Goal: Find specific page/section: Find specific page/section

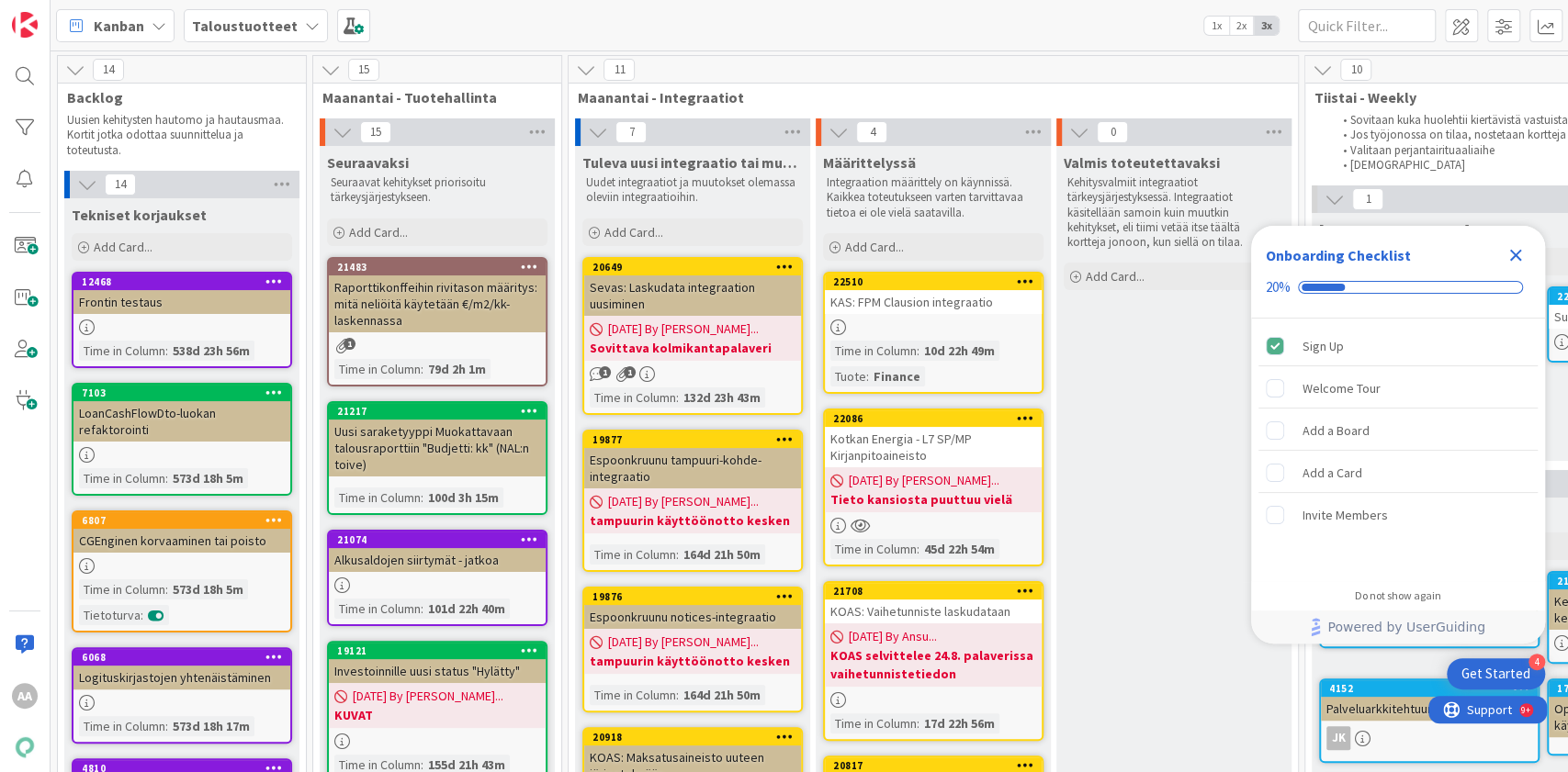
click at [305, 32] on icon at bounding box center [311, 25] width 14 height 14
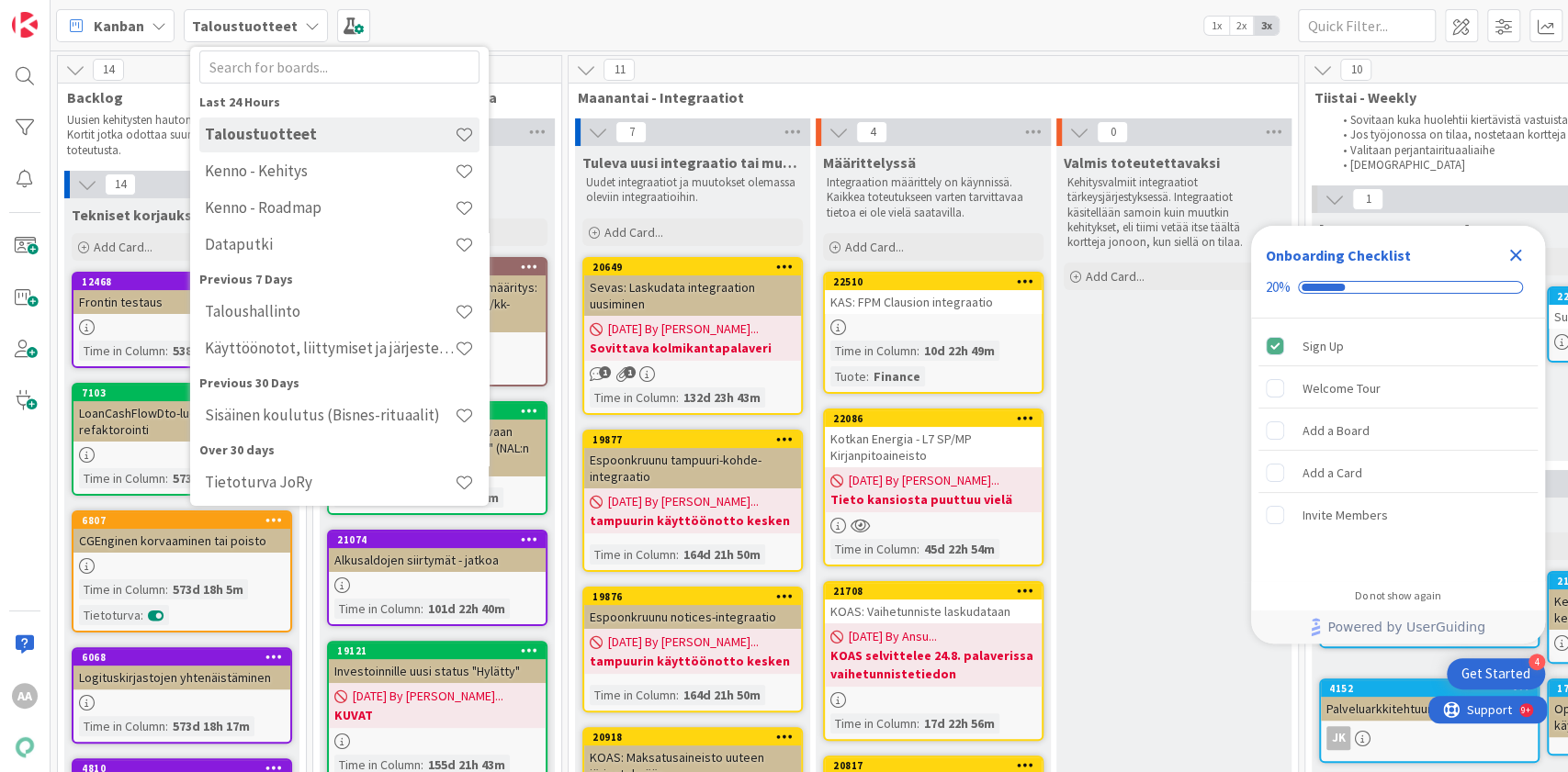
scroll to position [54, 0]
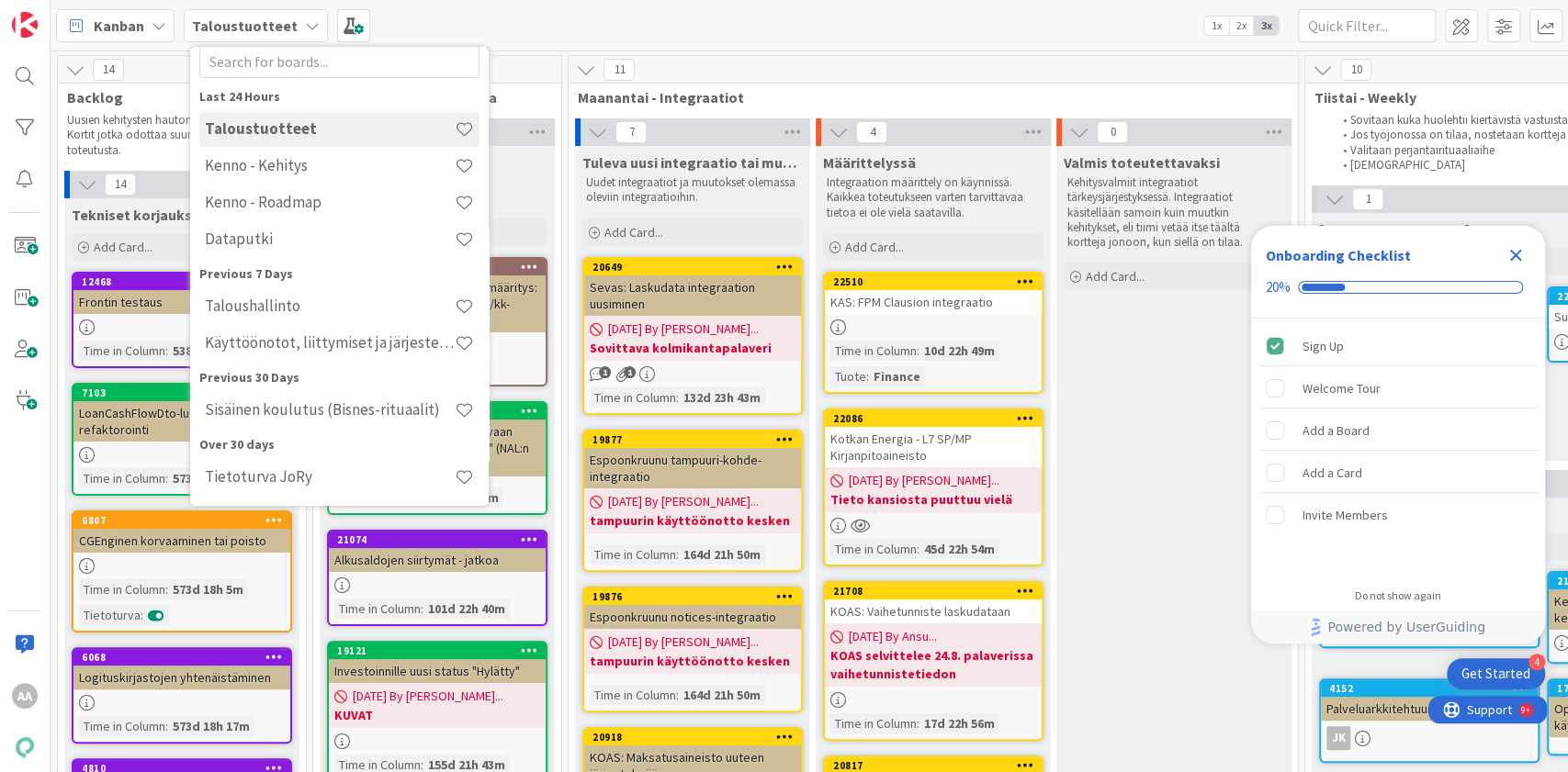
click at [355, 334] on h4 "Käyttöönotot, liittymiset ja järjestelmävaihdokset" at bounding box center [329, 342] width 249 height 18
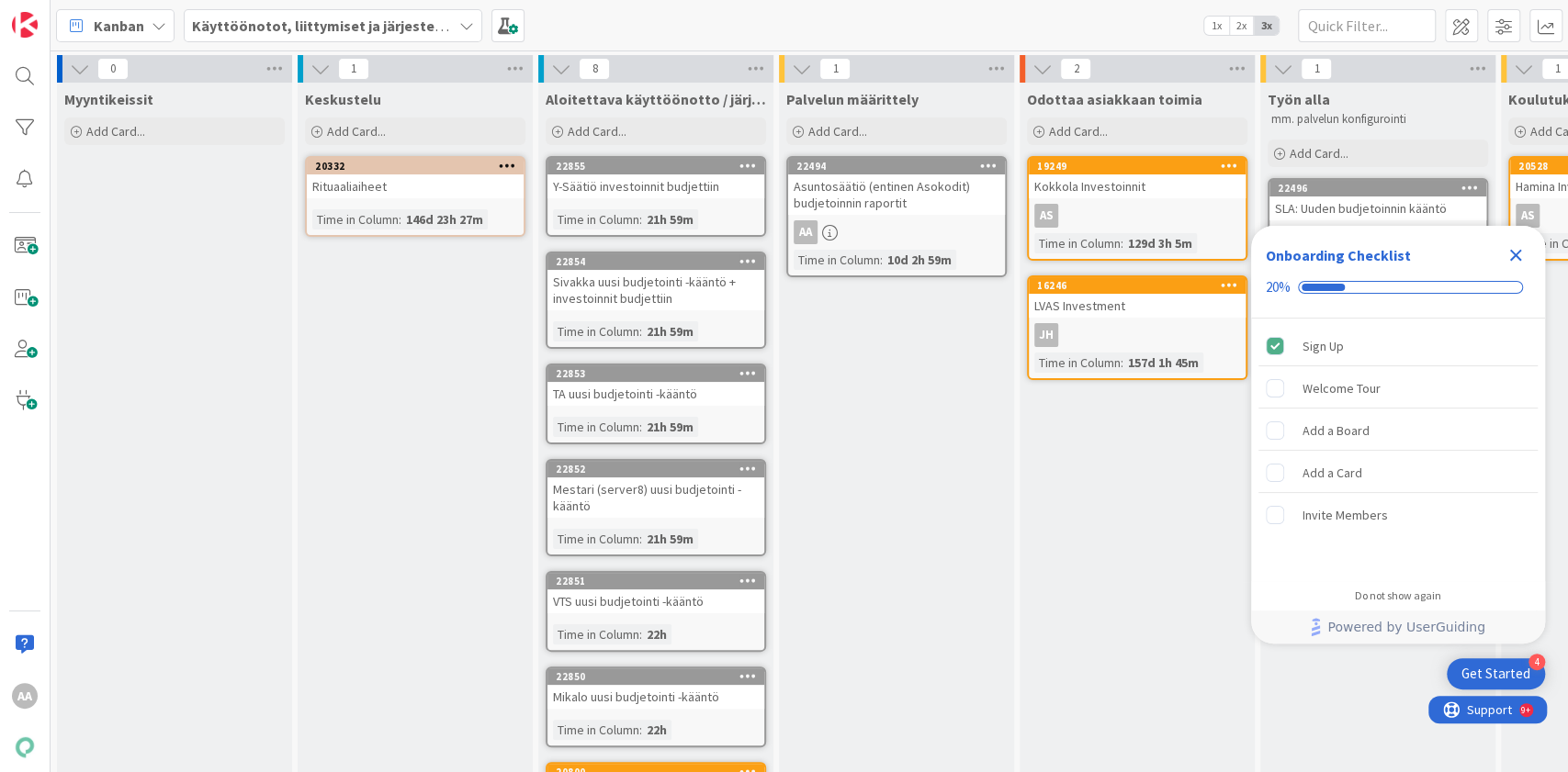
click at [1516, 253] on icon "Close Checklist" at bounding box center [1515, 255] width 11 height 11
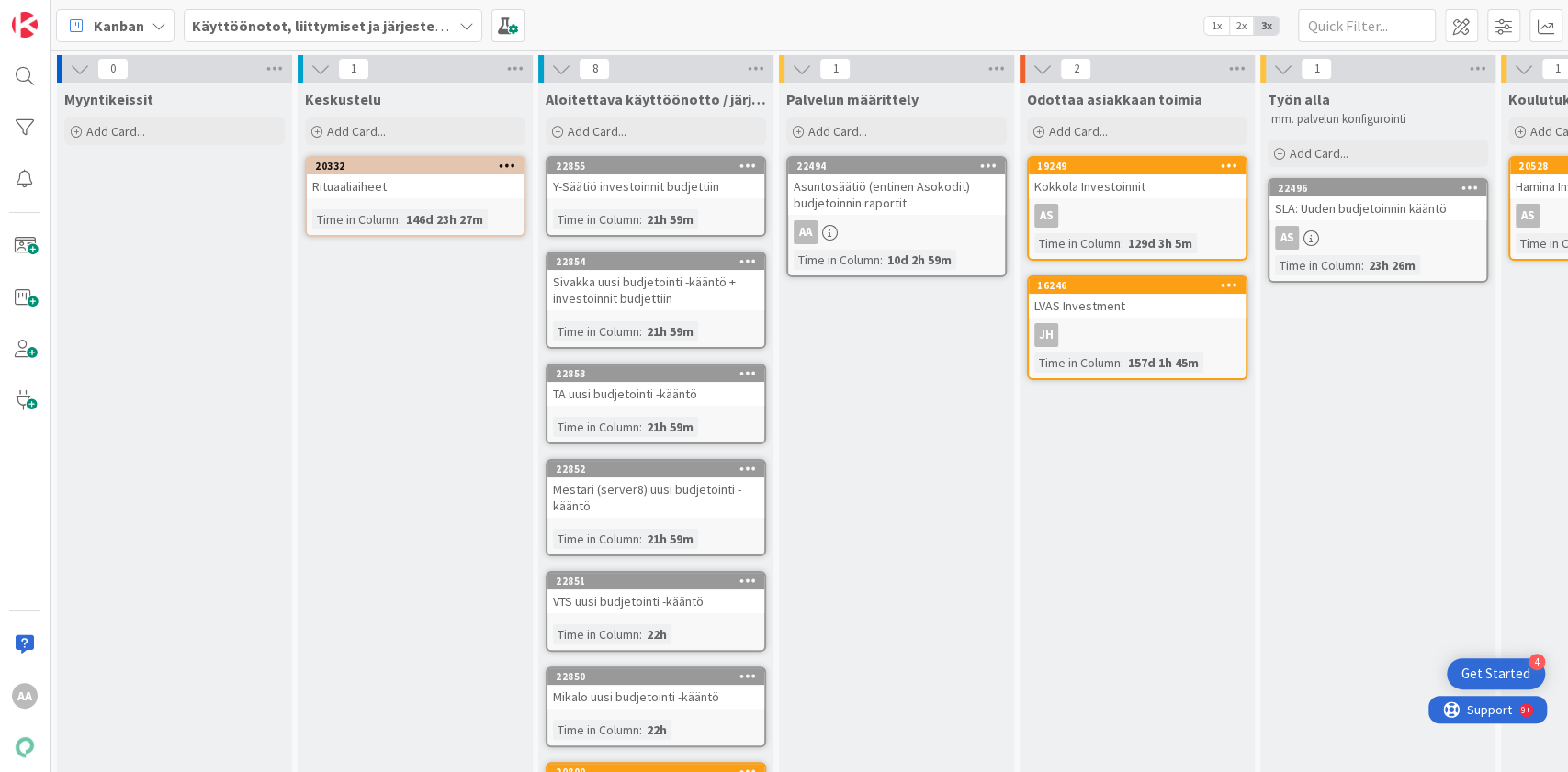
click at [928, 200] on div "Asuntosäätiö (entinen Asokodit) budjetoinnin raportit" at bounding box center [896, 195] width 217 height 40
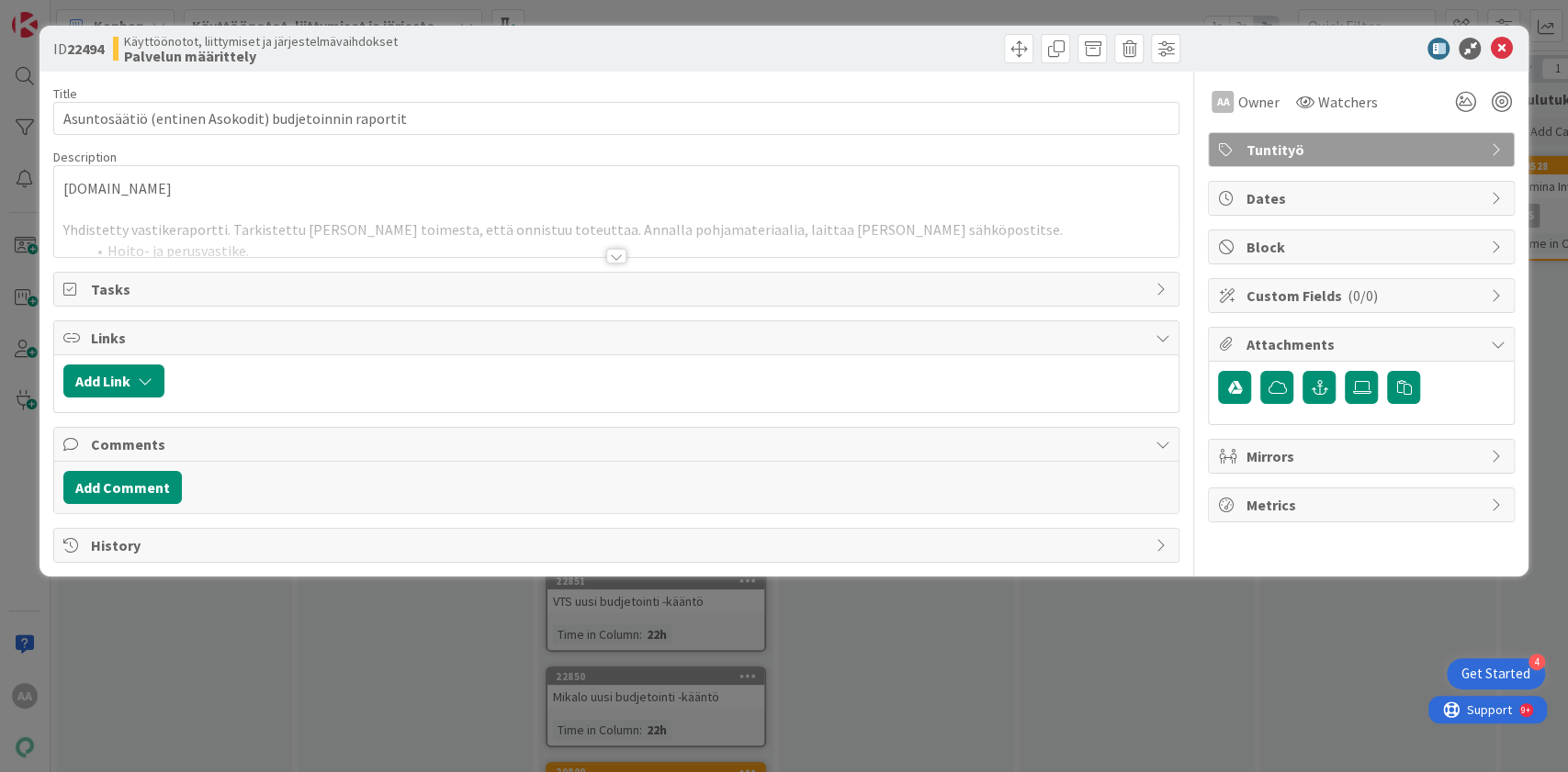
click at [619, 251] on div at bounding box center [615, 256] width 20 height 14
